Goal: Transaction & Acquisition: Download file/media

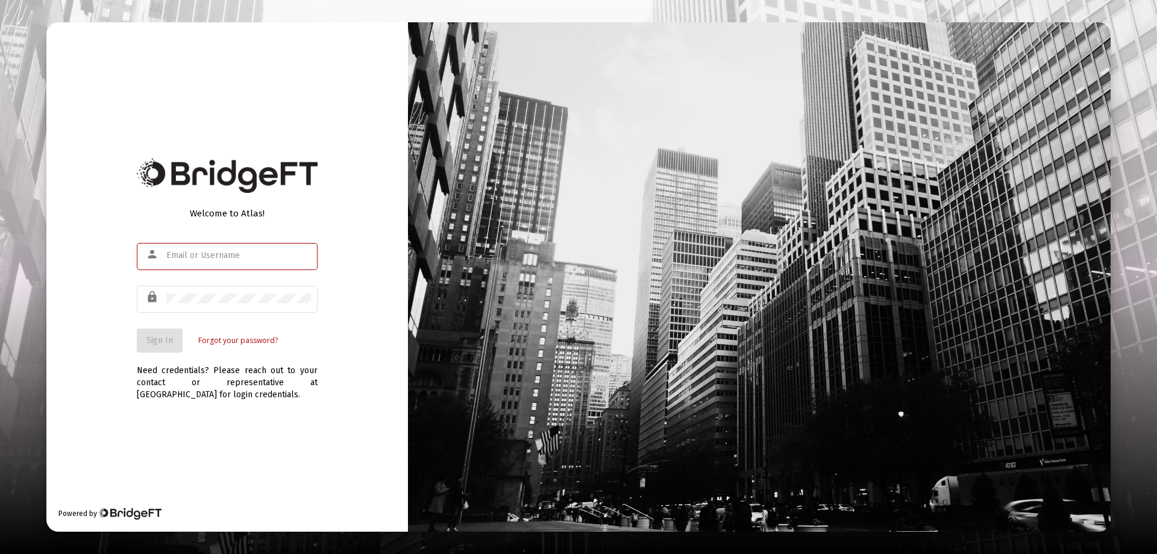
type input "[EMAIL_ADDRESS][DOMAIN_NAME]"
click at [137, 336] on button "Sign In" at bounding box center [160, 340] width 46 height 24
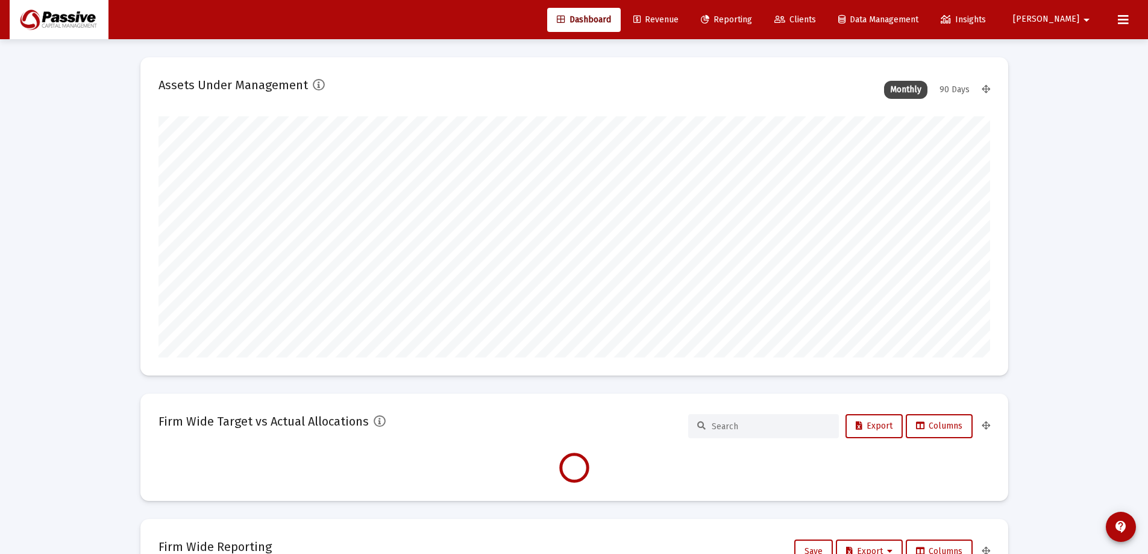
scroll to position [241, 448]
click at [752, 16] on span "Reporting" at bounding box center [726, 19] width 51 height 10
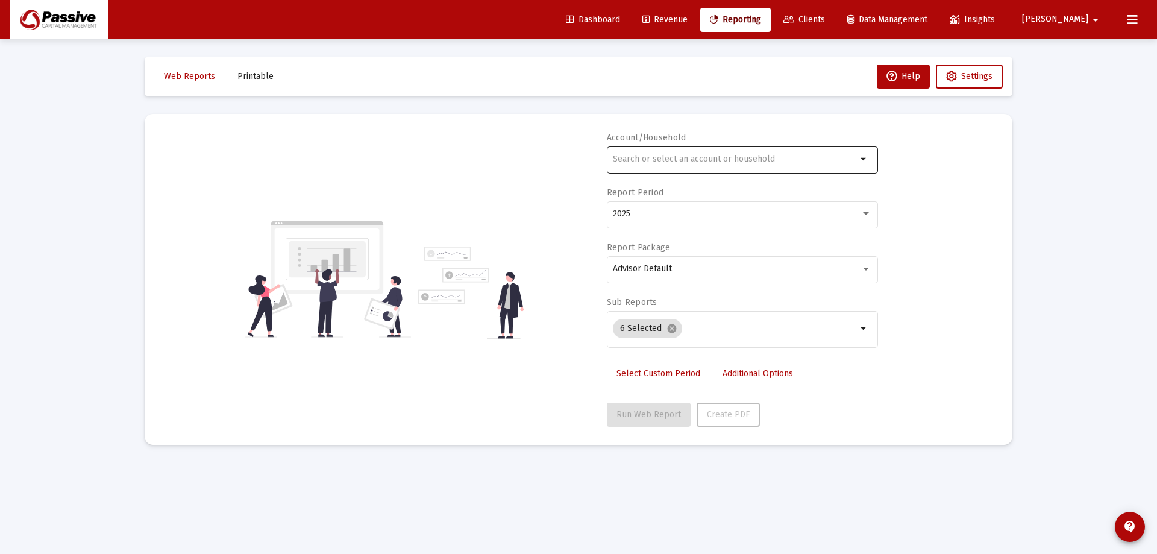
click at [734, 157] on input "text" at bounding box center [735, 159] width 244 height 10
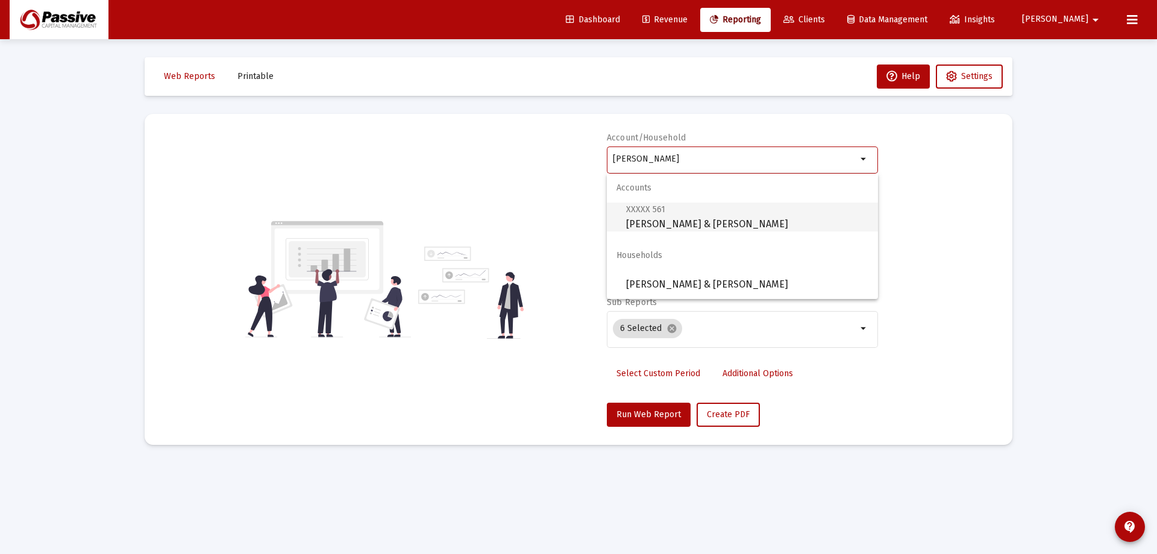
click at [736, 212] on span "XXXXX 561 [PERSON_NAME] & [PERSON_NAME]" at bounding box center [747, 217] width 242 height 30
type input "[PERSON_NAME] & [PERSON_NAME]"
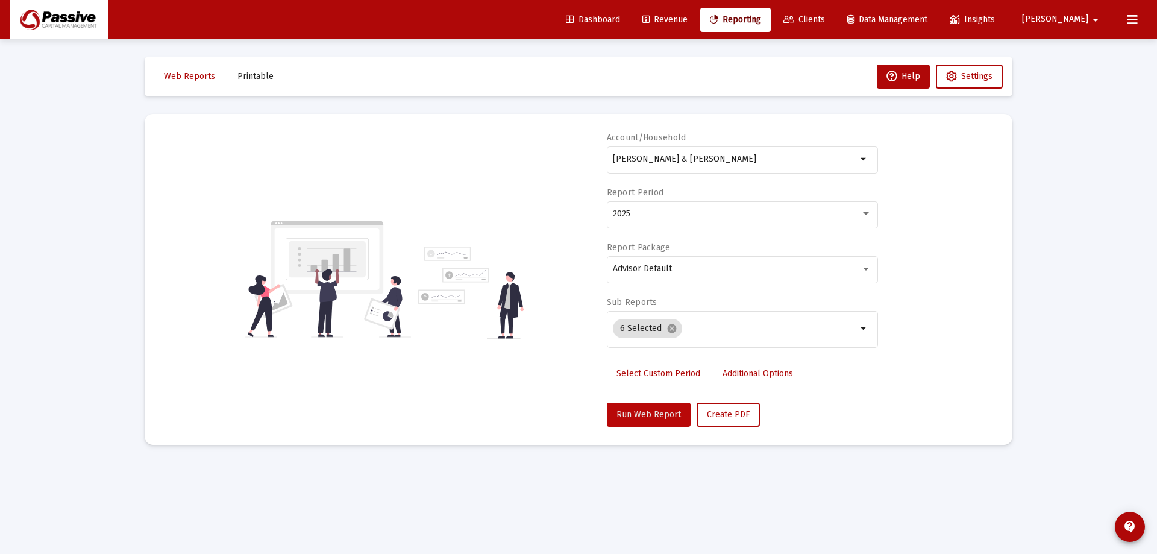
click at [655, 411] on span "Run Web Report" at bounding box center [649, 414] width 64 height 10
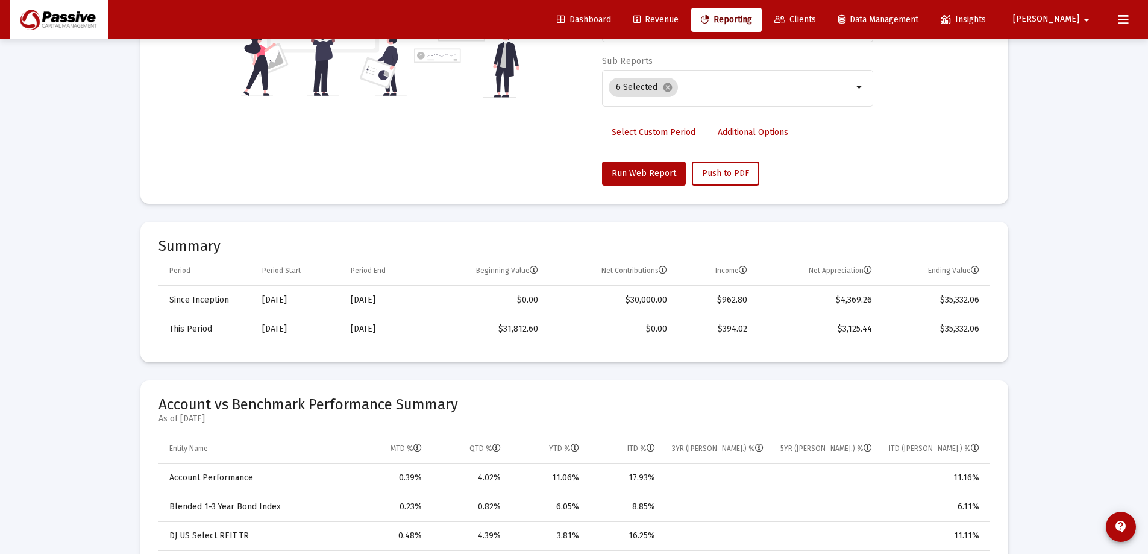
scroll to position [60, 0]
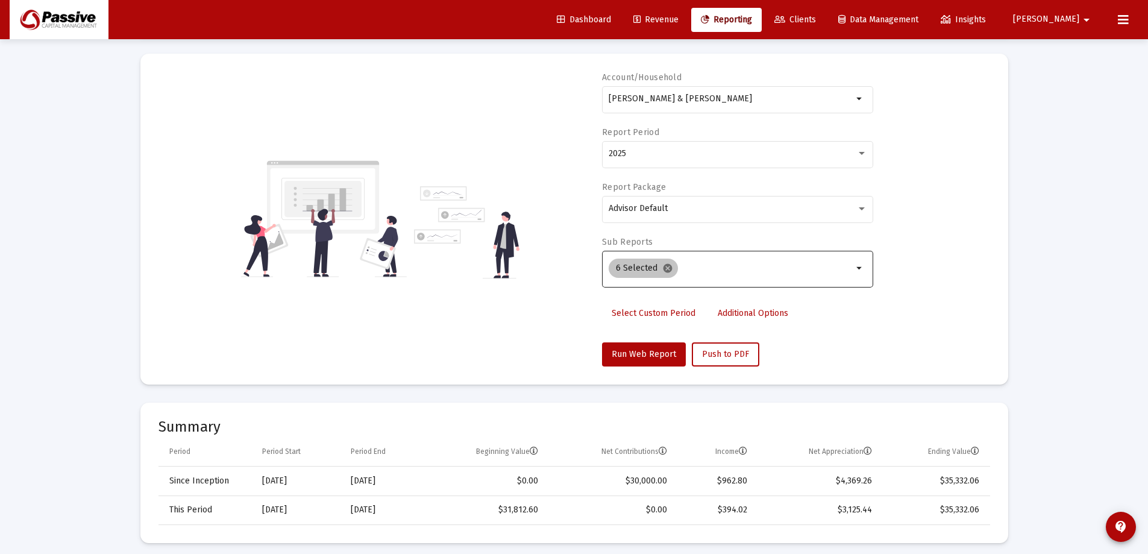
drag, startPoint x: 701, startPoint y: 265, endPoint x: 671, endPoint y: 271, distance: 31.4
click at [701, 265] on input "Selection" at bounding box center [768, 268] width 170 height 10
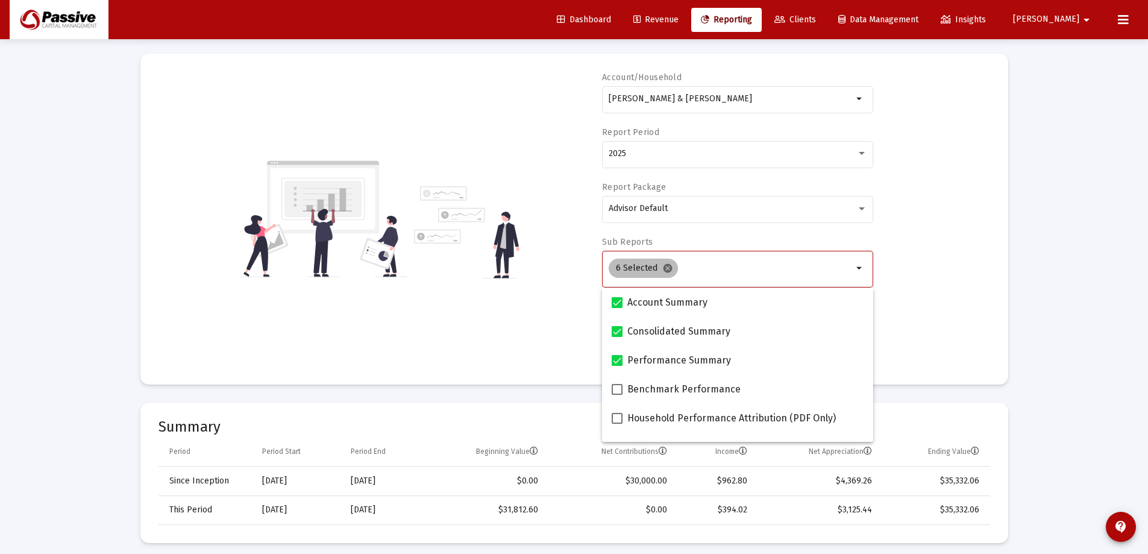
click at [667, 274] on mat-icon "cancel" at bounding box center [667, 268] width 11 height 11
checkbox input "false"
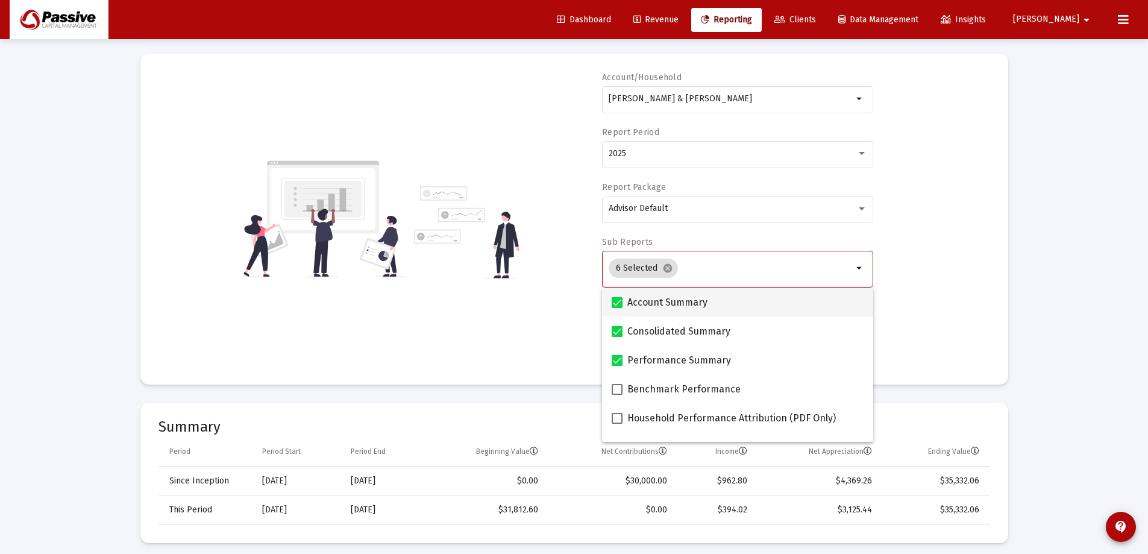
checkbox input "false"
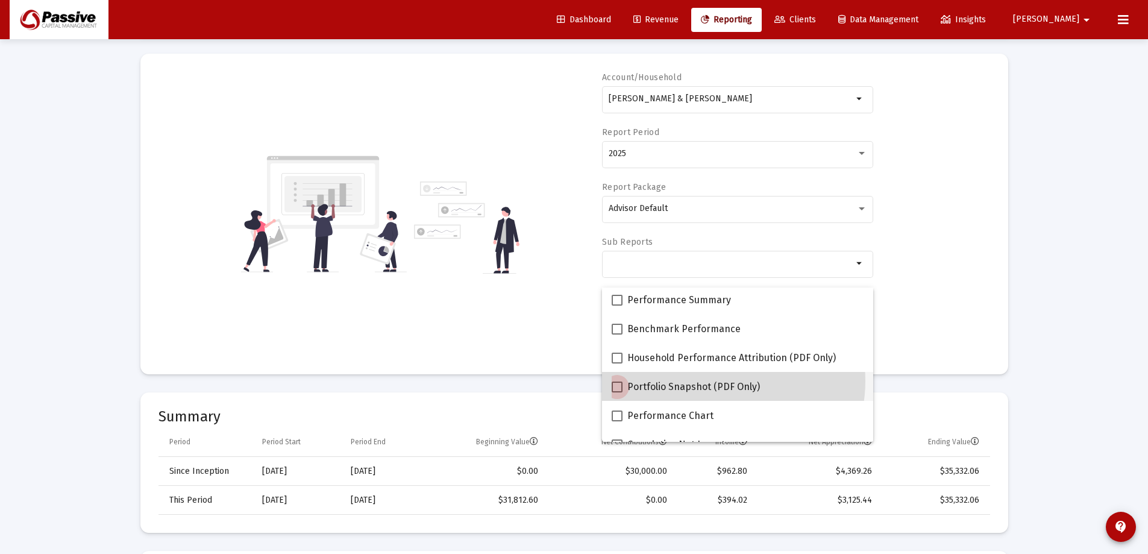
click at [720, 381] on span "Portfolio Snapshot (PDF Only)" at bounding box center [693, 387] width 133 height 14
click at [617, 392] on input "Portfolio Snapshot (PDF Only)" at bounding box center [617, 392] width 1 height 1
checkbox input "true"
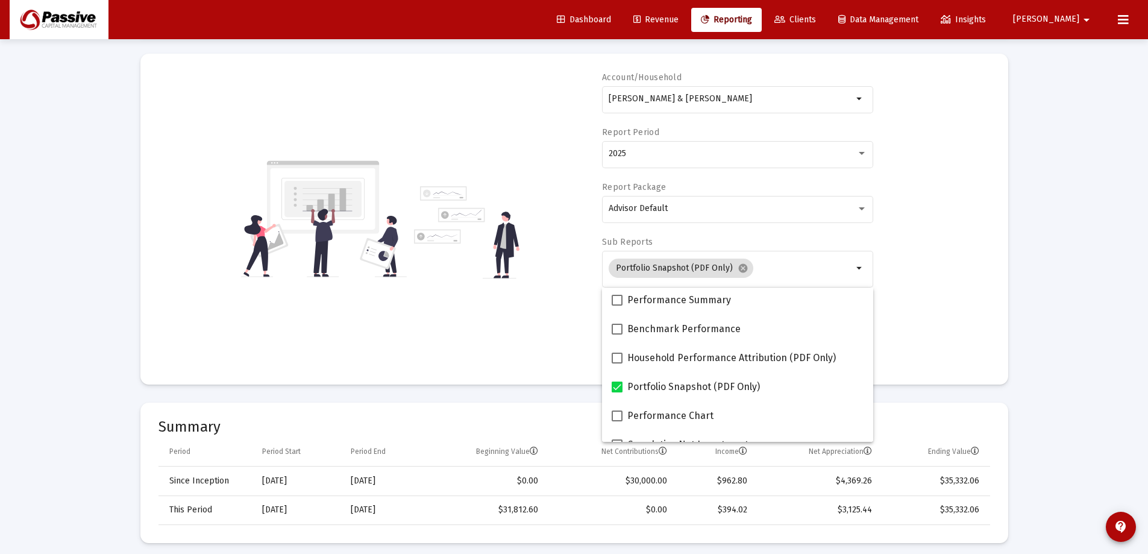
click at [969, 247] on div "Account/[PERSON_NAME] & [PERSON_NAME] JTWROS arrow_drop_down Report Period 2025…" at bounding box center [574, 219] width 832 height 295
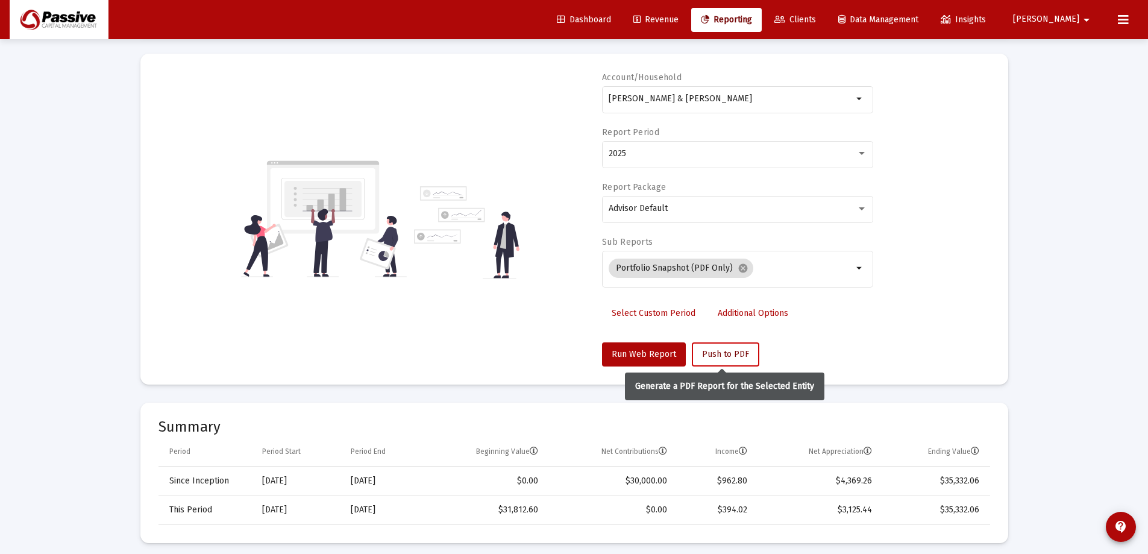
click at [733, 352] on span "Push to PDF" at bounding box center [725, 354] width 47 height 10
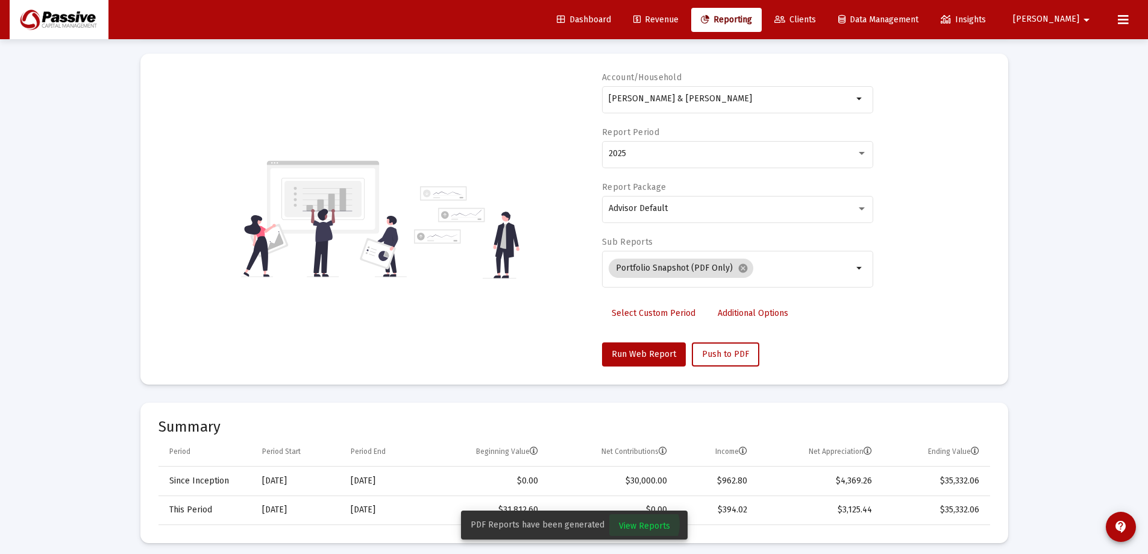
click at [640, 524] on span "View Reports" at bounding box center [644, 526] width 51 height 10
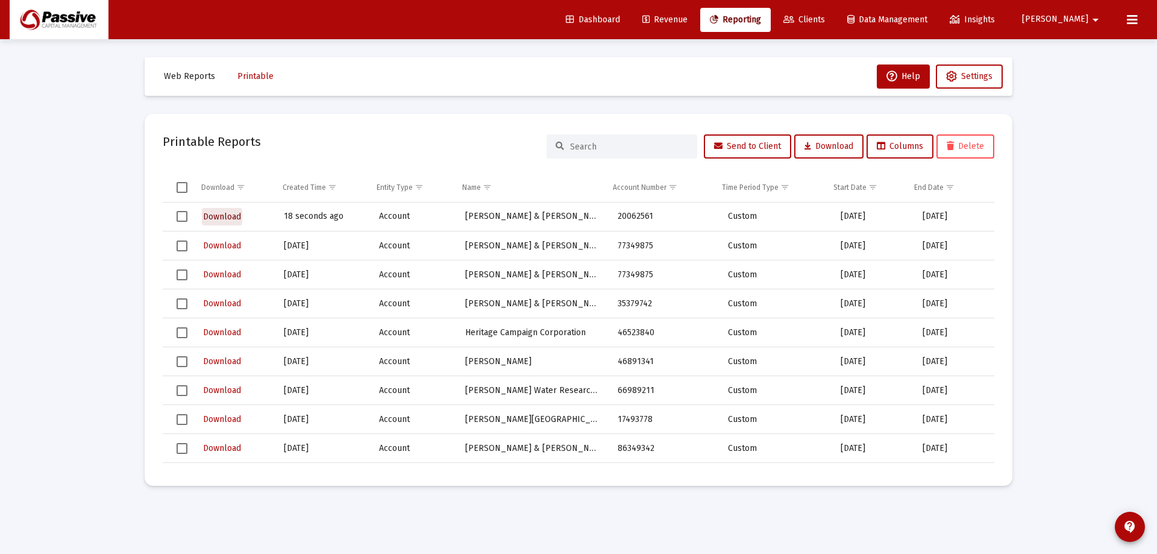
click at [222, 212] on span "Download" at bounding box center [222, 217] width 38 height 10
